Goal: Transaction & Acquisition: Book appointment/travel/reservation

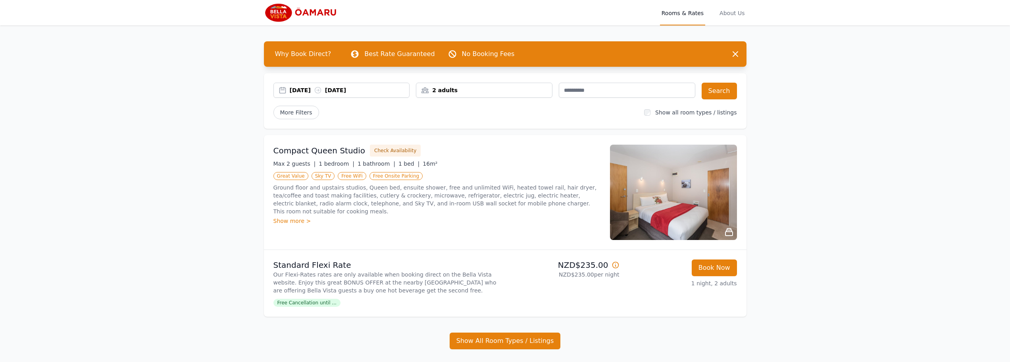
click at [370, 90] on div "[DATE] [DATE]" at bounding box center [350, 90] width 120 height 8
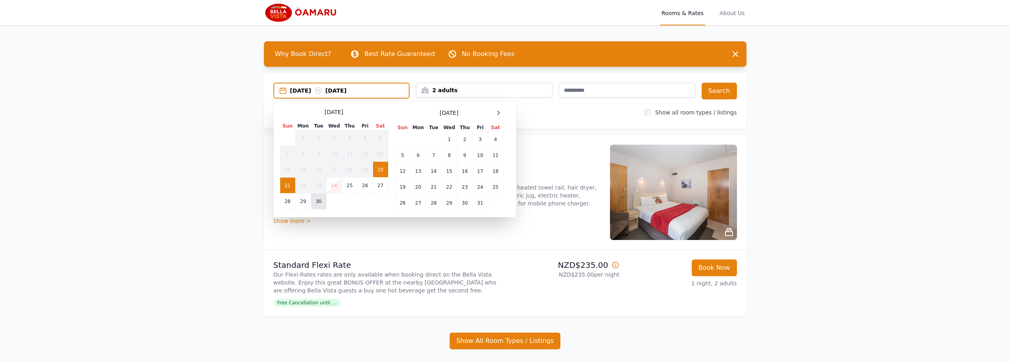
drag, startPoint x: 302, startPoint y: 205, endPoint x: 315, endPoint y: 202, distance: 13.7
click at [304, 204] on td "29" at bounding box center [302, 201] width 15 height 16
click at [318, 202] on td "30" at bounding box center [318, 201] width 15 height 16
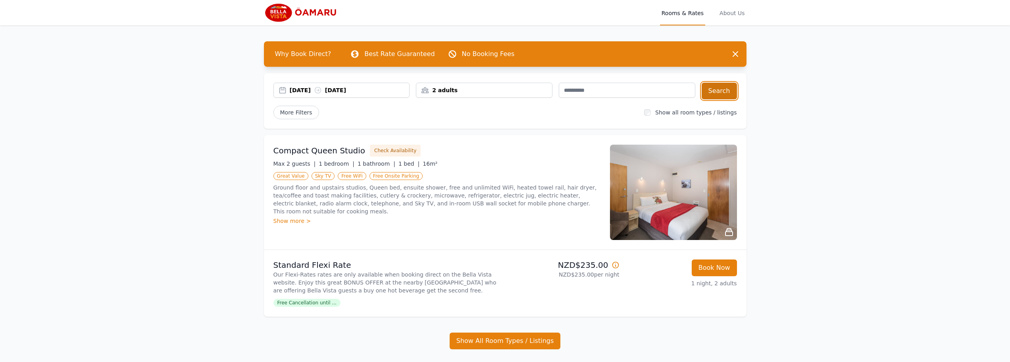
click at [729, 91] on button "Search" at bounding box center [719, 91] width 35 height 17
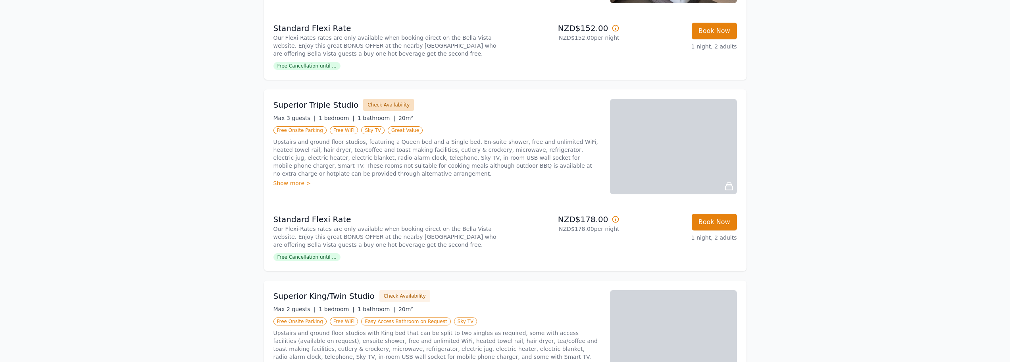
scroll to position [237, 0]
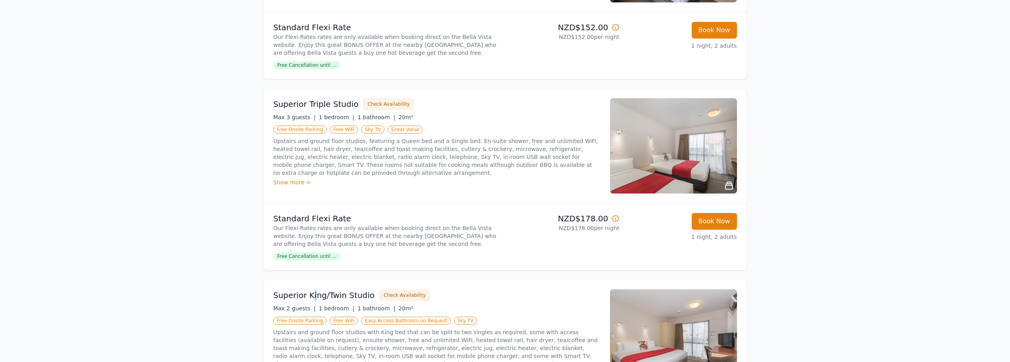
drag, startPoint x: 312, startPoint y: 294, endPoint x: 314, endPoint y: 298, distance: 4.3
click at [314, 298] on h3 "Superior King/Twin Studio" at bounding box center [324, 294] width 101 height 11
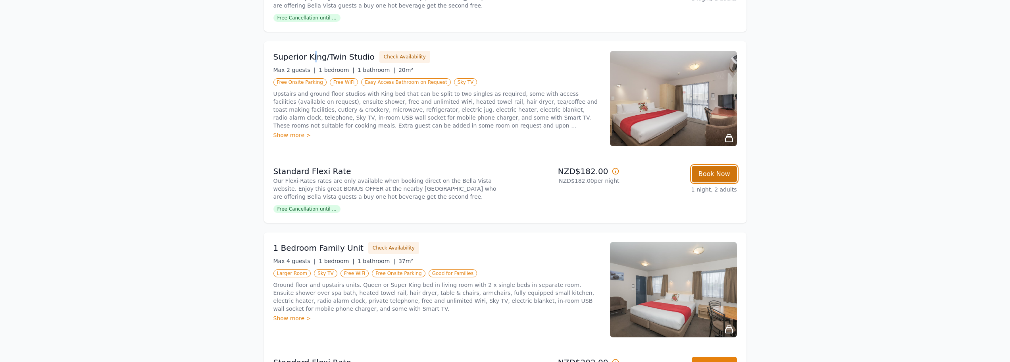
click at [713, 168] on button "Book Now" at bounding box center [714, 174] width 45 height 17
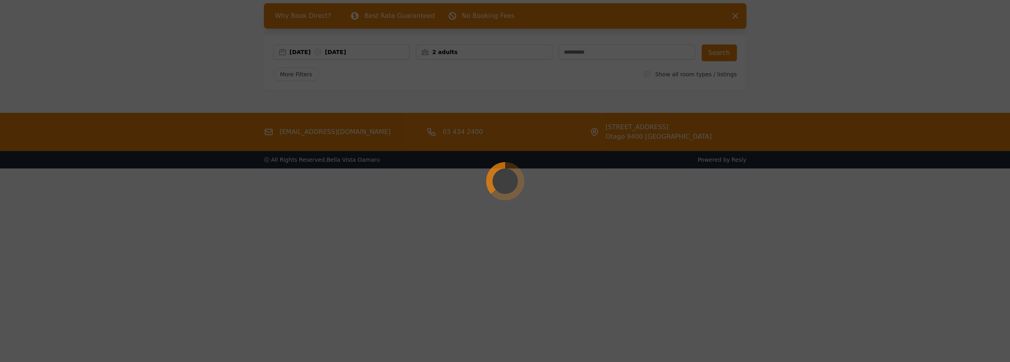
scroll to position [38, 0]
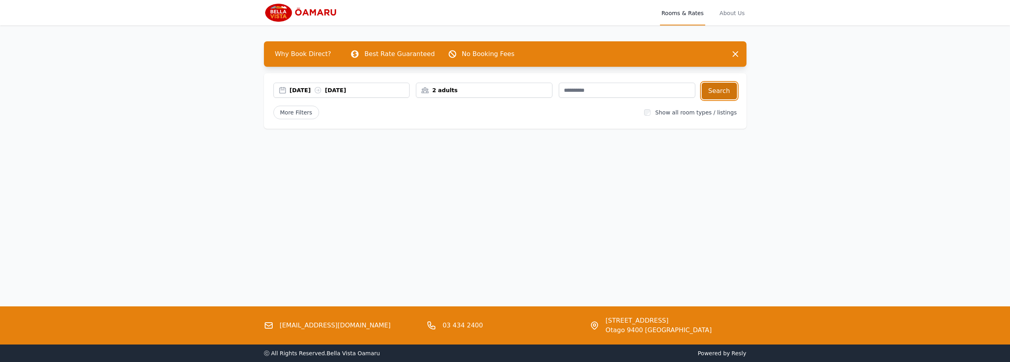
click at [729, 92] on button "Search" at bounding box center [719, 91] width 35 height 17
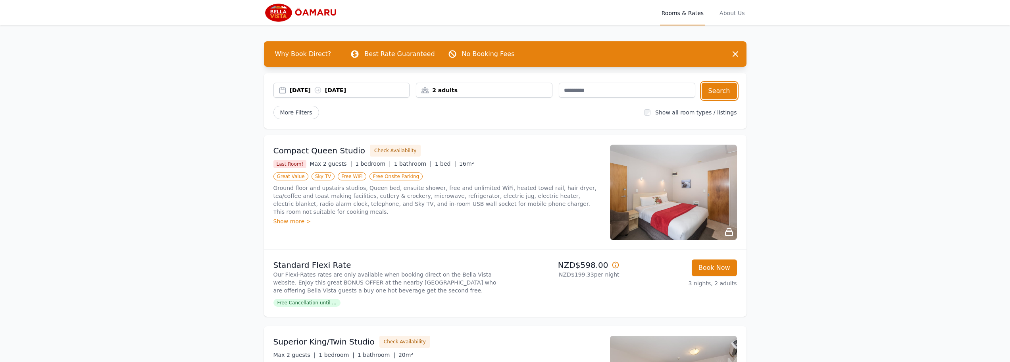
click at [371, 87] on div "01 Oct 2025 04 Oct 2025" at bounding box center [350, 90] width 120 height 8
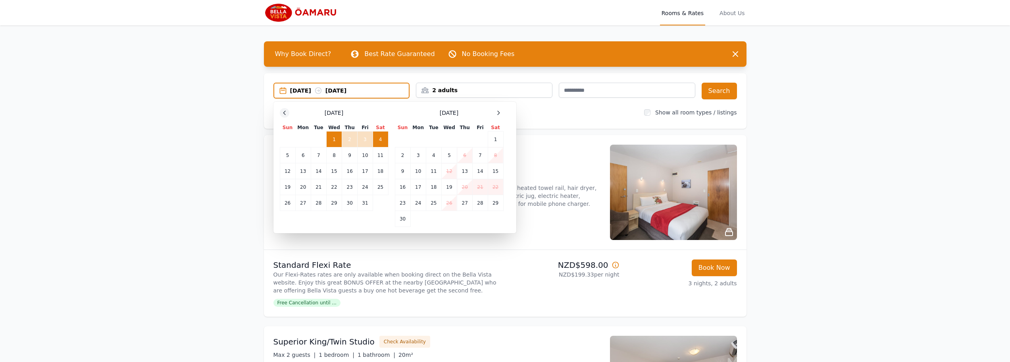
click at [286, 114] on icon at bounding box center [284, 113] width 6 height 6
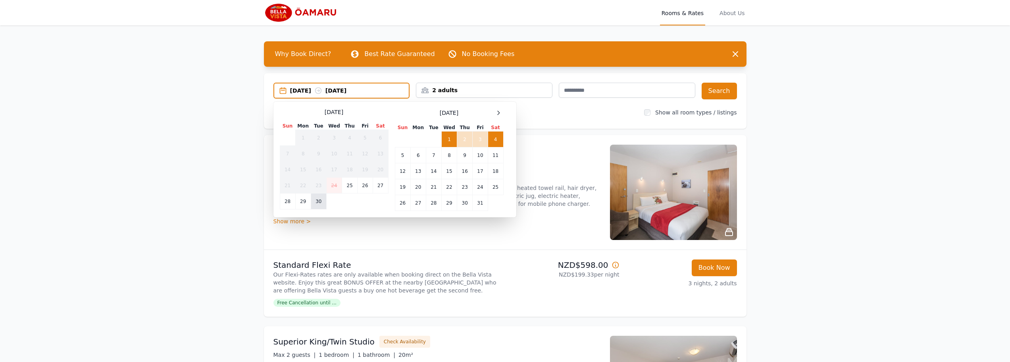
drag, startPoint x: 302, startPoint y: 203, endPoint x: 320, endPoint y: 203, distance: 17.9
click at [304, 203] on td "29" at bounding box center [302, 201] width 15 height 16
click at [320, 202] on td "30" at bounding box center [318, 201] width 15 height 16
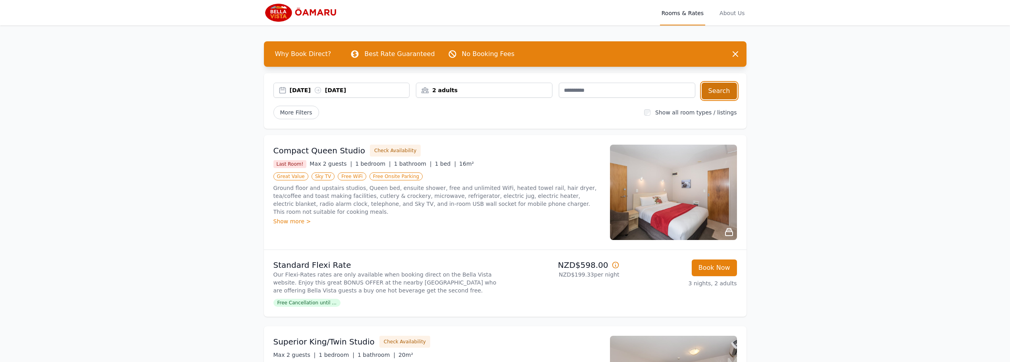
click at [715, 89] on button "Search" at bounding box center [719, 91] width 35 height 17
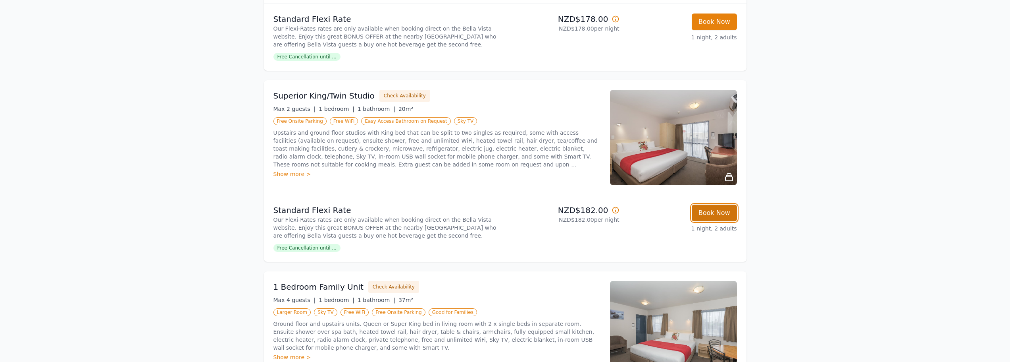
click at [712, 212] on button "Book Now" at bounding box center [714, 212] width 45 height 17
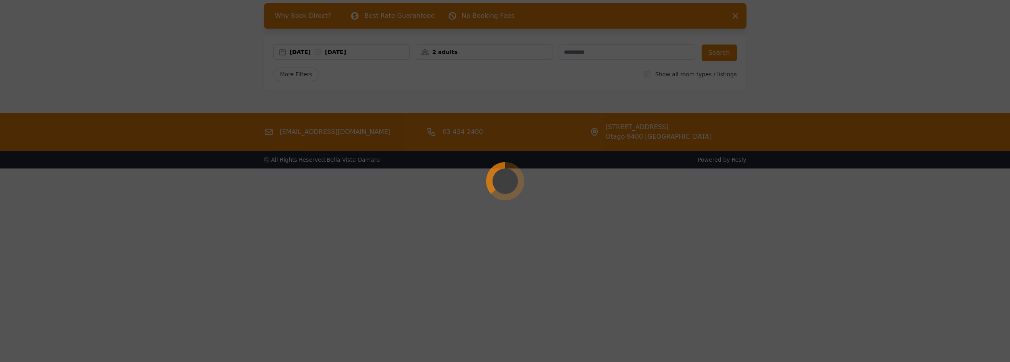
scroll to position [38, 0]
select select "**"
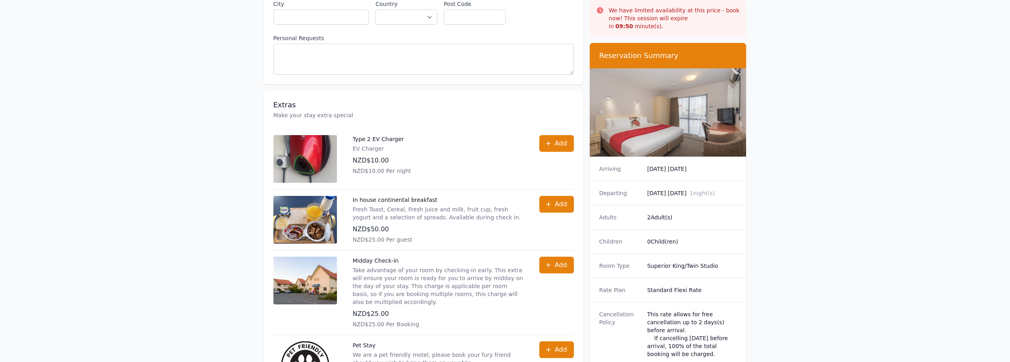
scroll to position [216, 0]
